Goal: Communication & Community: Answer question/provide support

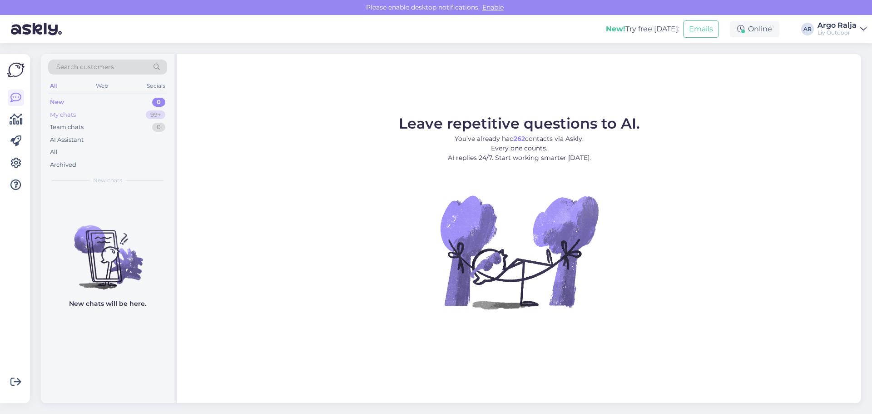
click at [71, 112] on div "My chats" at bounding box center [63, 114] width 26 height 9
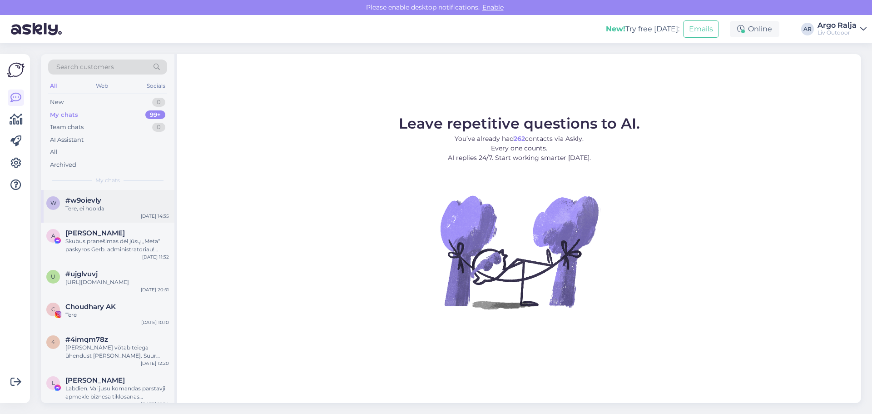
click at [105, 216] on div "w #w9oievly Tere, ei hoolda [DATE] 14:35" at bounding box center [108, 206] width 134 height 33
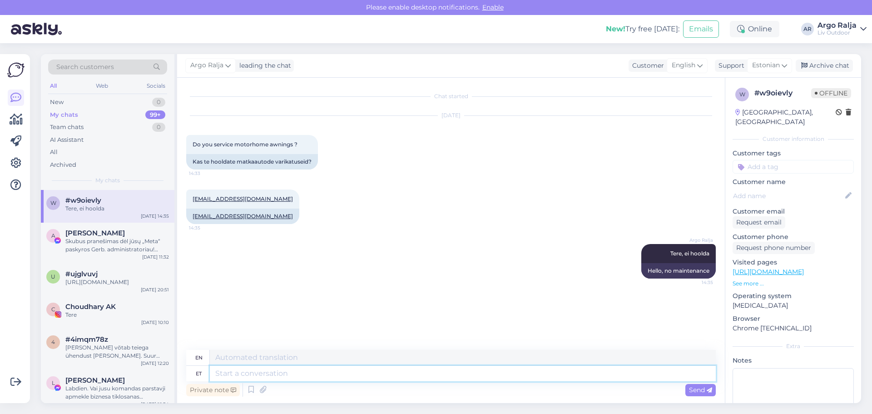
click at [348, 380] on textarea at bounding box center [463, 373] width 506 height 15
type textarea "SA"
type textarea "[PERSON_NAME]"
type textarea "SA V"
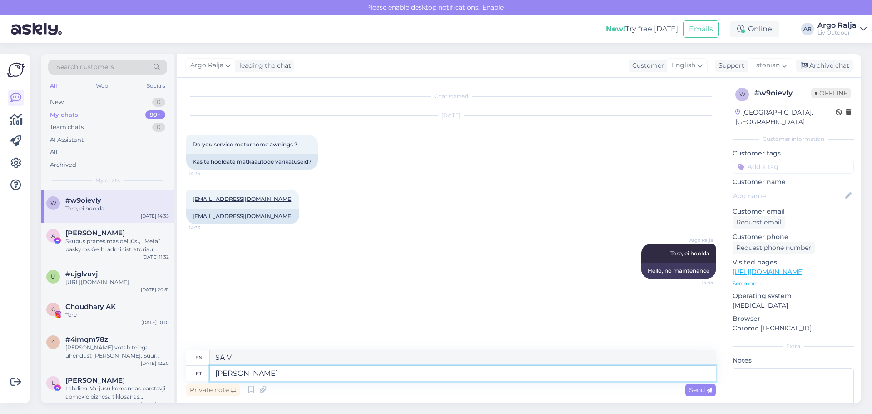
type textarea "SA VÕI"
type textarea "YOU CAN"
type textarea "SA"
type textarea "S"
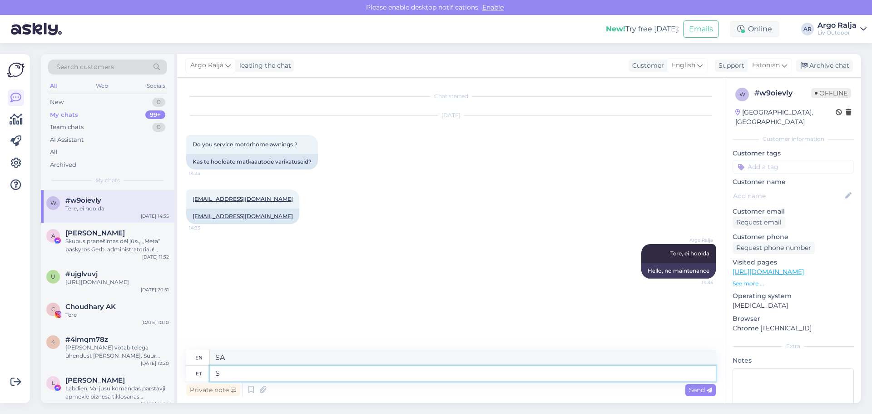
type textarea "S"
type textarea "Sa v"
type textarea "You"
type textarea "Sa võid j"
type textarea "You can"
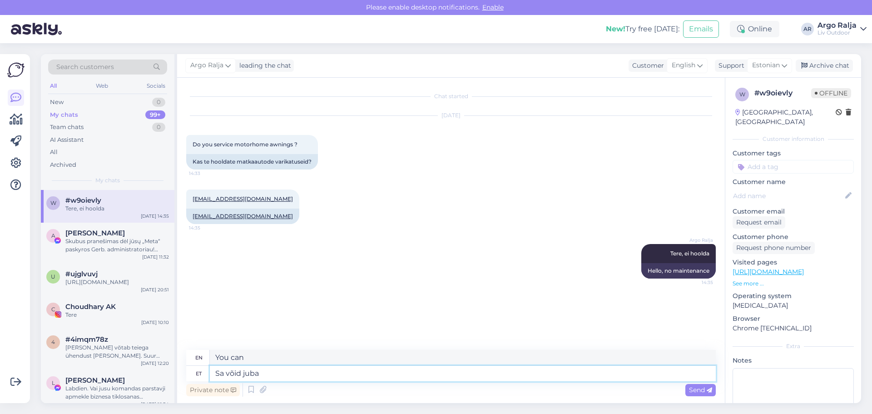
type textarea "Sa võid juba"
type textarea "You can already"
type textarea "Sa võid juba Venipaki"
type textarea "You can already Venipak"
type textarea "Sa võid juba Venipaki tellida"
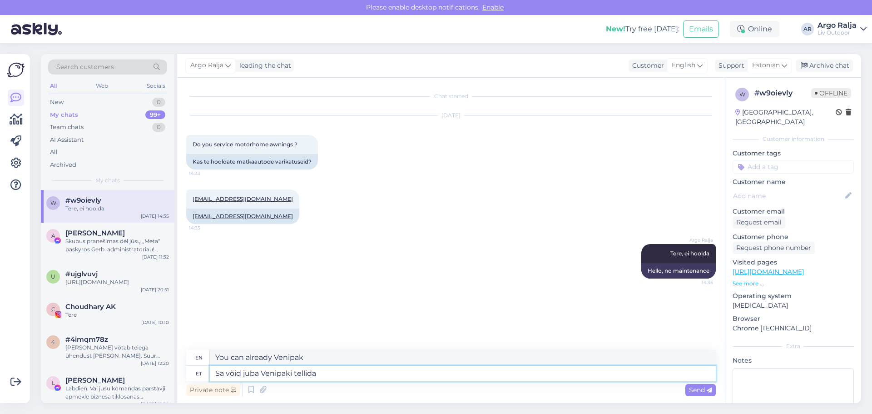
type textarea "You can already order Venipak"
type textarea "Sa võid juba Venipaki tellida,"
type textarea "You can already order Venipak,"
type textarea "Sa võid juba Venipaki tellida, homme"
type textarea "You can order Venipak now, [DATE]"
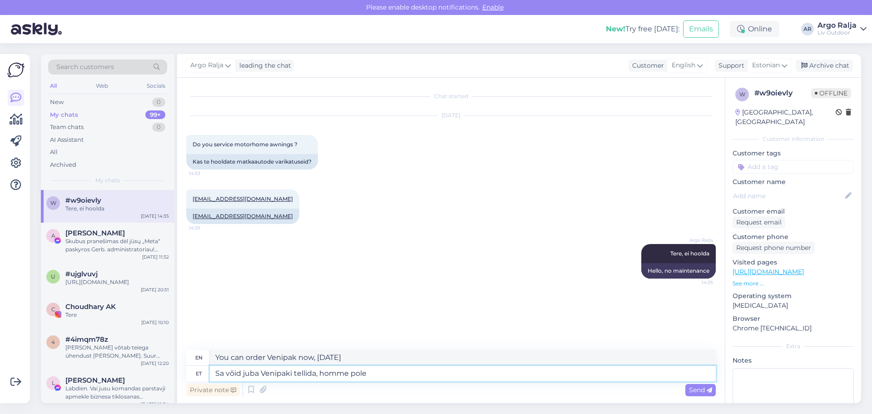
type textarea "Sa võid juba Venipaki tellida, homme pole k"
type textarea "You can order Venipak now, it's not [DATE]"
type textarea "Sa võid juba Venipaki tellida, homme pole kedagi"
type textarea "You can order Venipak now, there will be no one [DATE]"
type textarea "Sa võid juba Venipaki tellida, homme pole kedagi majas"
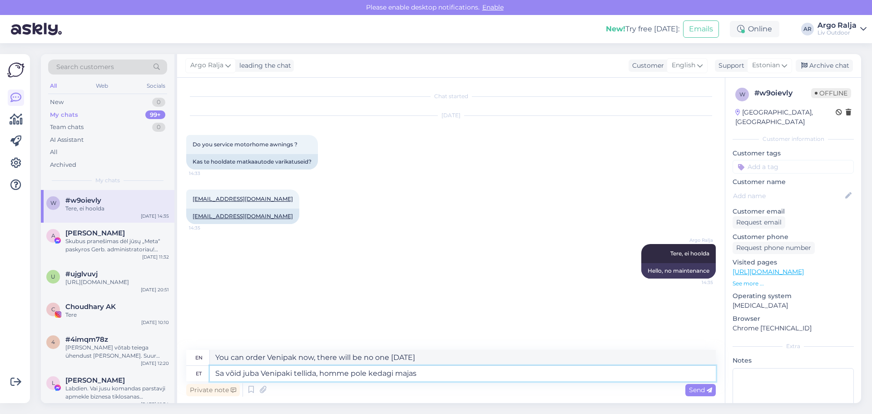
type textarea "You can order Venipak now, no one will be home [DATE]"
type textarea "Sa võid juba Venipaki tellida, homme pole kedagi majas,"
type textarea "You can order Venipak now, no one will be home [DATE],"
type textarea "Sa võid juba Venipaki tellida, homme pole kedagi majas, seega"
type textarea "You can order Venipak now, no one will be home [DATE], so"
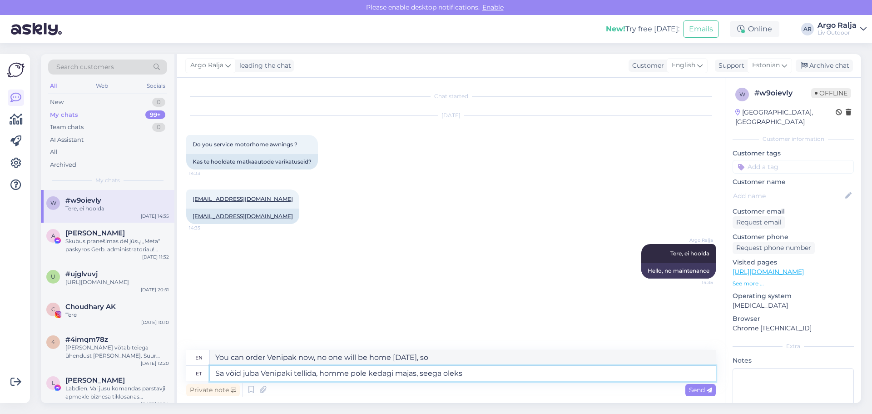
type textarea "Sa võid juba Venipaki tellida, homme pole kedagi majas, seega oleks"
type textarea "You can order Venipak now, no one will be home [DATE], so it would be"
type textarea "Sa võid juba Venipaki tellida, homme pole kedagi majas, seega oleks hea,"
type textarea "You can order Venipak now, no one will be home [DATE], so it would be good,"
type textarea "Sa võid juba Venipaki tellida, homme pole kedagi majas, seega oleks hea, kui t"
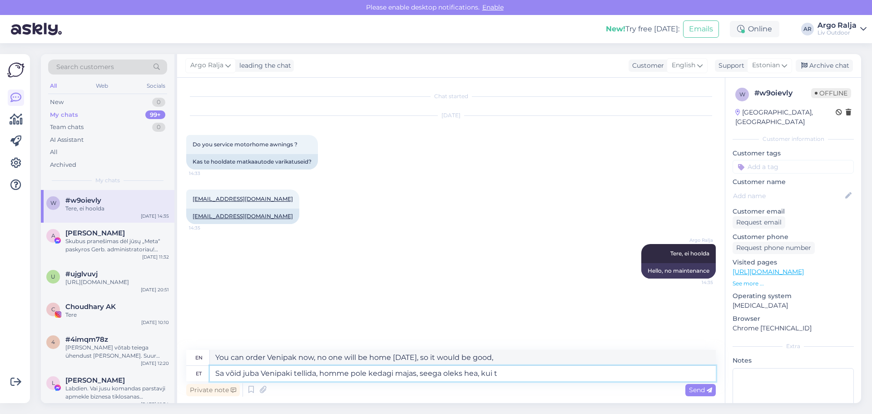
type textarea "You can order Venipak now, no one will be home [DATE], so it would be good if"
type textarea "Sa võid juba Venipaki tellida, homme pole kedagi majas, seega oleks hea, [PERSO…"
type textarea "You can order Venipak now, no one will be home [DATE], so it would be good if […"
type textarea "Sa võid juba Venipaki tellida, homme pole kedagi majas, seega oleks hea, kui [P…"
type textarea "You can order Venipak now, no one will be home [DATE], so it would be good if y…"
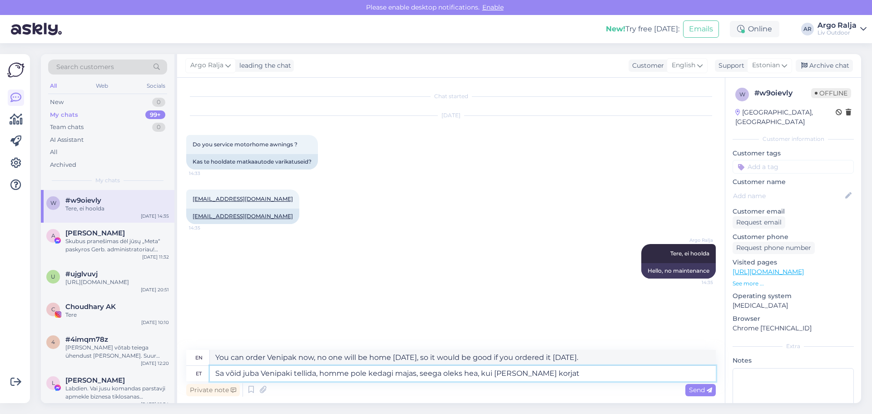
type textarea "Sa võid juba Venipaki tellida, homme pole kedagi majas, seega oleks hea, kui [P…"
type textarea "You can order Venipak now, no one will be home [DATE], so it would be good to p…"
type textarea "Sa võid juba Venipaki tellida, homme pole kedagi majas, seega oleks hea, kui [P…"
type textarea "You can order Venipak now, no one will be home [DATE], so it would be good if i…"
drag, startPoint x: 600, startPoint y: 355, endPoint x: 203, endPoint y: 354, distance: 397.1
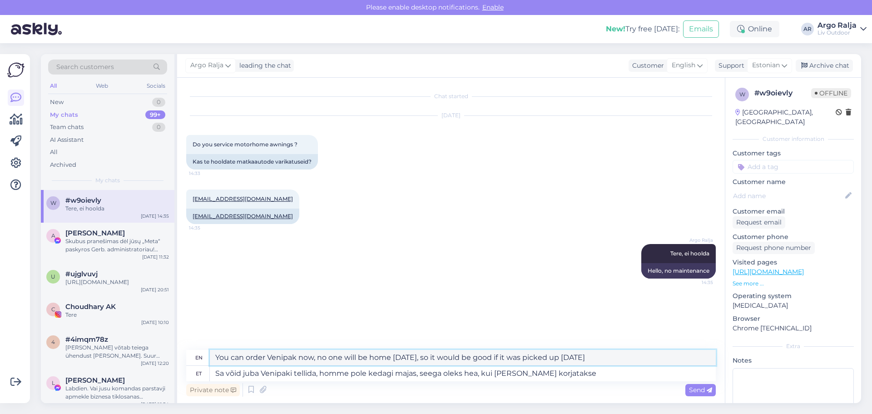
click at [194, 354] on div "en You can order Venipak now, no one will be home [DATE], so it would be good i…" at bounding box center [451, 358] width 530 height 16
click at [608, 379] on textarea "Sa võid juba Venipaki tellida, homme pole kedagi majas, seega oleks hea, kui [P…" at bounding box center [463, 373] width 506 height 15
drag, startPoint x: 580, startPoint y: 372, endPoint x: 320, endPoint y: 373, distance: 259.4
click at [320, 373] on textarea "Sa võid juba Venipaki tellida, homme pole kedagi majas, seega oleks hea, kui [P…" at bounding box center [463, 373] width 506 height 15
type textarea "Sa võid juba Venipaki tellida,"
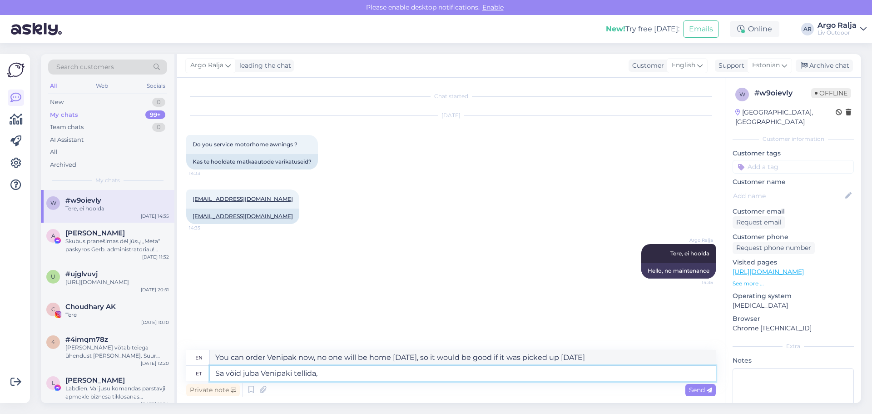
type textarea "You can already order Venipak,"
drag, startPoint x: 331, startPoint y: 353, endPoint x: 220, endPoint y: 358, distance: 111.0
click at [194, 353] on div "en You can already order Venipak," at bounding box center [451, 358] width 530 height 16
drag, startPoint x: 339, startPoint y: 373, endPoint x: 211, endPoint y: 379, distance: 128.3
click at [211, 379] on textarea "Sa võid juba Venipaki tellida," at bounding box center [463, 373] width 506 height 15
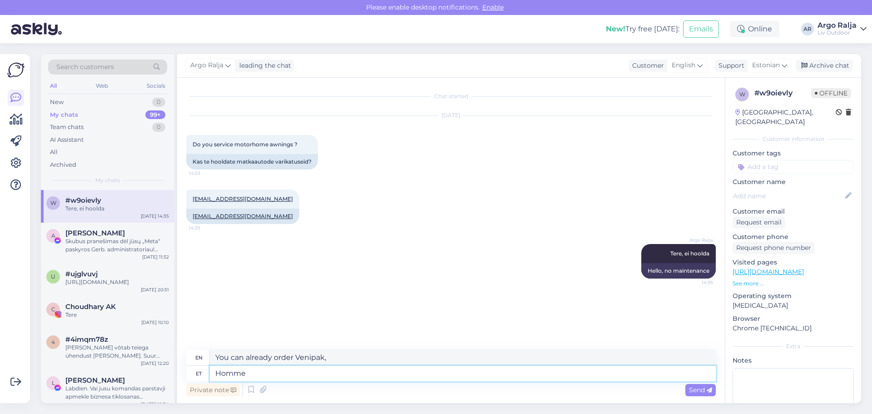
type textarea "Homme"
type textarea "[DATE]"
type textarea "Homme pole"
type textarea "There is no [DATE]."
type textarea "Homme pole kedagi"
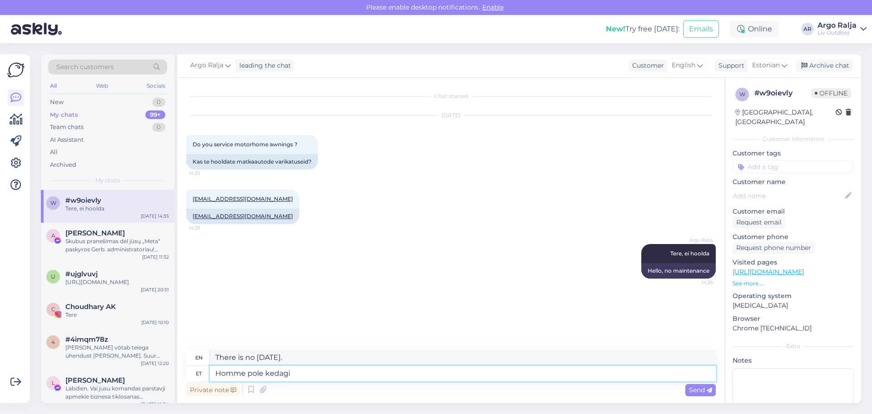
type textarea "There will be no one [DATE]."
type textarea "Homme pole kedagi kontoris"
type textarea "There will be no one in the office [DATE]."
drag, startPoint x: 378, startPoint y: 359, endPoint x: 214, endPoint y: 359, distance: 164.0
click at [214, 359] on textarea "There will be no one in the office [DATE]." at bounding box center [463, 357] width 506 height 15
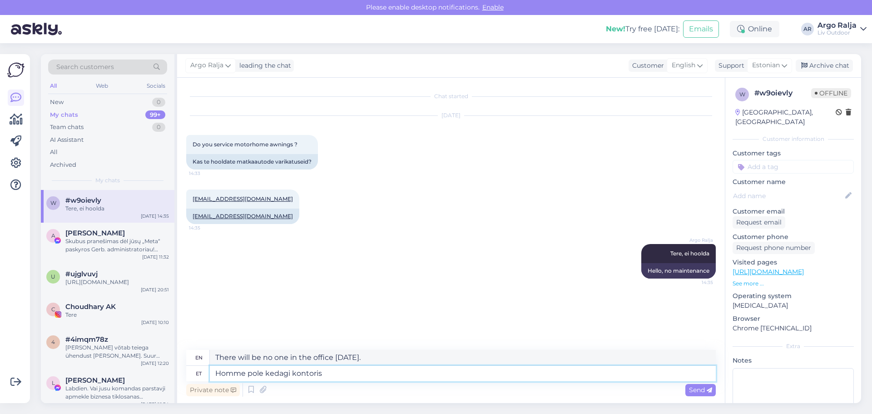
drag, startPoint x: 323, startPoint y: 373, endPoint x: 293, endPoint y: 373, distance: 30.0
click at [293, 373] on textarea "Homme pole kedagi kontoris" at bounding box center [463, 373] width 506 height 15
type textarea "Homme pole kedagi majas"
type textarea "There will be no one at home [DATE]."
type textarea "Homme pole kedagi"
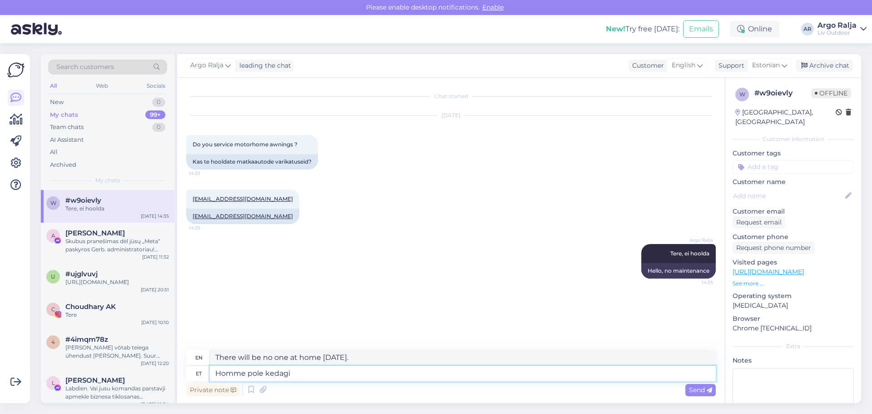
type textarea "There will be no one [DATE]."
type textarea "Homme pole kedagi kontoris"
type textarea "There will be no one in the office [DATE]."
drag, startPoint x: 385, startPoint y: 358, endPoint x: 219, endPoint y: 359, distance: 166.3
click at [219, 359] on textarea "There will be no one in the office [DATE]." at bounding box center [463, 357] width 506 height 15
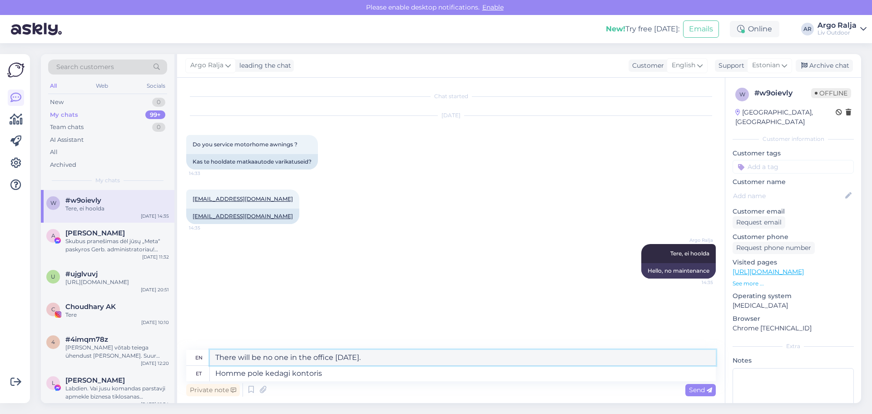
click at [379, 358] on textarea "There will be no one in the office [DATE]." at bounding box center [463, 357] width 506 height 15
click at [383, 359] on textarea "There will be no one in the office [DATE]." at bounding box center [463, 357] width 506 height 15
click at [246, 374] on textarea "Homme pole kedagi kontoris" at bounding box center [463, 373] width 506 height 15
type textarea "Homme meid pole kedagi kontoris"
type textarea "There will be none of us in the office [DATE]."
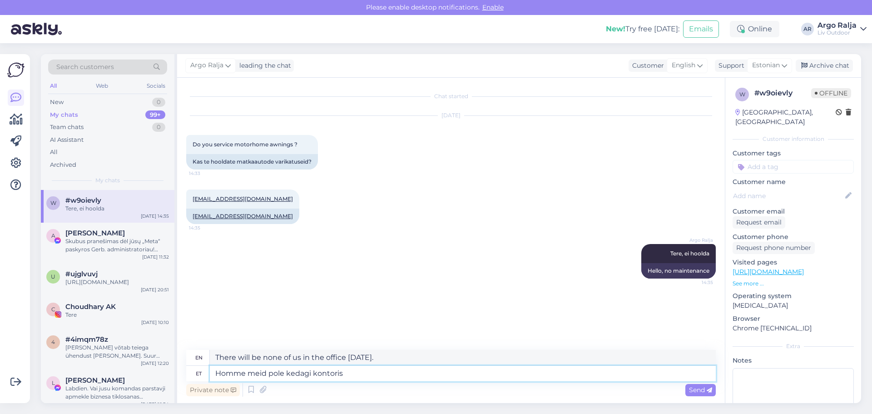
drag, startPoint x: 357, startPoint y: 375, endPoint x: 284, endPoint y: 373, distance: 72.7
click at [284, 373] on textarea "Homme meid pole kedagi kontoris" at bounding box center [463, 373] width 506 height 15
type textarea "Homme meid polemajas"
type textarea "We won't be home [DATE]."
type textarea "Homme meid pole"
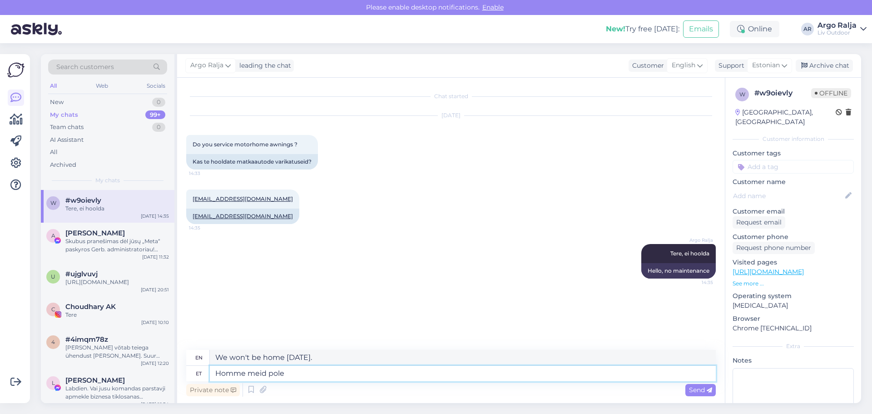
type textarea "We will not be here [DATE]."
type textarea "Homme meid pole kontoris"
type textarea "We will not be in the office [DATE]."
click at [350, 357] on textarea "We will not be in the office [DATE]." at bounding box center [463, 357] width 506 height 15
drag, startPoint x: 350, startPoint y: 357, endPoint x: 211, endPoint y: 356, distance: 138.6
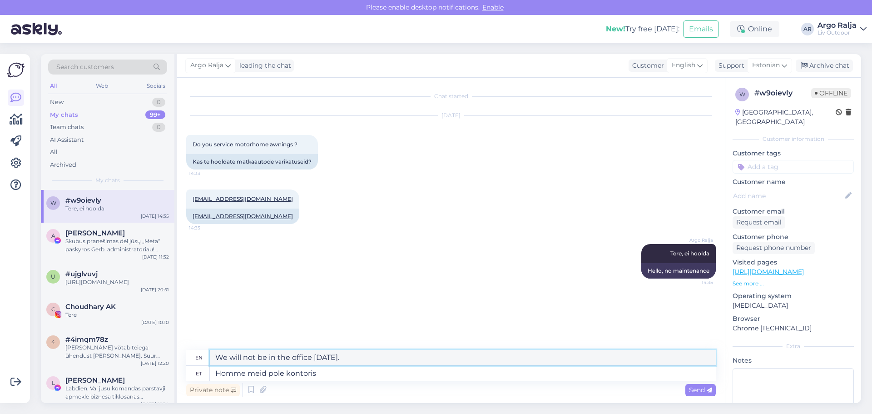
click at [211, 356] on textarea "We will not be in the office [DATE]." at bounding box center [463, 357] width 506 height 15
click at [332, 377] on textarea "Homme meid pole kontoris" at bounding box center [463, 373] width 506 height 15
type textarea "Homme meid pole kontoris ega"
type textarea "We won't be in the office [DATE]."
type textarea "Homme meid pole kontoris ega [GEOGRAPHIC_DATA]"
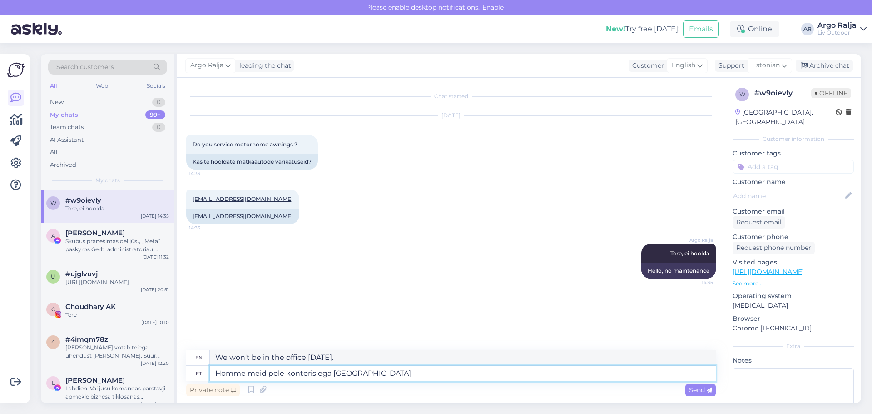
type textarea "We will not be in the office or warehouse [DATE]."
drag, startPoint x: 411, startPoint y: 358, endPoint x: 210, endPoint y: 358, distance: 200.4
click at [209, 358] on div "en We will not be in the office or warehouse [DATE]." at bounding box center [451, 358] width 530 height 16
drag, startPoint x: 369, startPoint y: 375, endPoint x: 201, endPoint y: 373, distance: 167.7
click at [201, 373] on div "et Homme meid pole kontoris ega [GEOGRAPHIC_DATA]" at bounding box center [451, 373] width 530 height 15
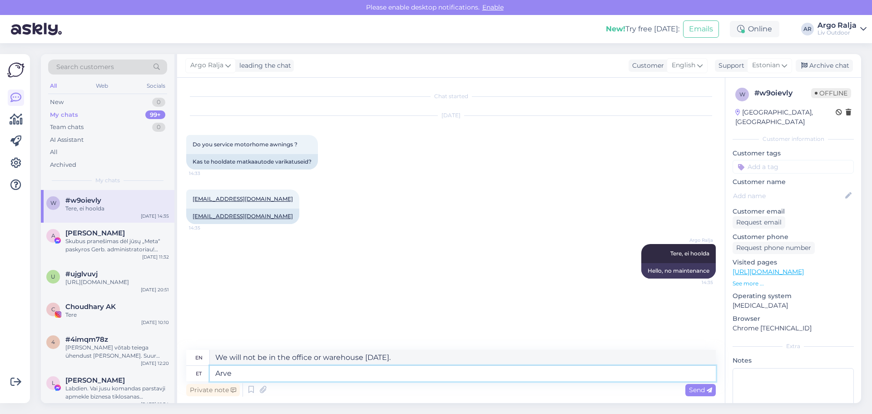
type textarea "Arve"
type textarea "Invoice"
type textarea "Arve leiad"
type textarea "You can find the invoice."
type textarea "Arve leiad manusest"
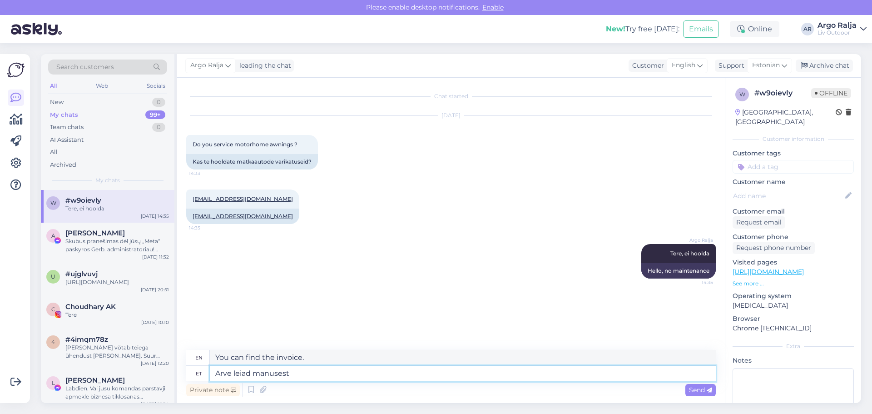
type textarea "You can find the invoice in the attachment."
type textarea "Arve leiad manusest."
drag, startPoint x: 385, startPoint y: 357, endPoint x: 213, endPoint y: 357, distance: 172.2
click at [213, 357] on textarea "You can find the invoice in the attachment." at bounding box center [463, 357] width 506 height 15
